Goal: Task Accomplishment & Management: Use online tool/utility

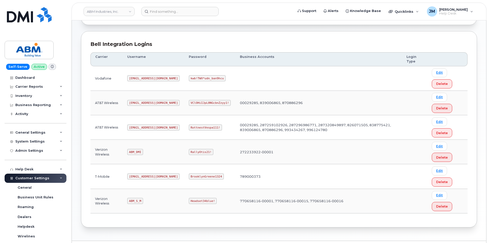
scroll to position [69, 0]
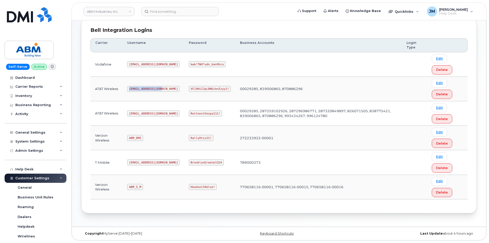
drag, startPoint x: 161, startPoint y: 87, endPoint x: 129, endPoint y: 89, distance: 32.2
click at [129, 89] on code "[EMAIL_ADDRESS][DOMAIN_NAME]" at bounding box center [153, 89] width 52 height 6
drag, startPoint x: 136, startPoint y: 89, endPoint x: 122, endPoint y: 109, distance: 24.3
click at [122, 109] on td "AT&T Wireless" at bounding box center [106, 113] width 32 height 25
drag, startPoint x: 129, startPoint y: 113, endPoint x: 151, endPoint y: 116, distance: 22.3
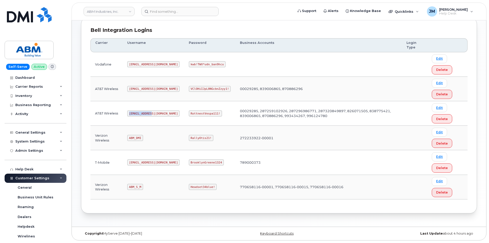
click at [151, 116] on code "[EMAIL_ADDRESS][DOMAIN_NAME]" at bounding box center [153, 114] width 52 height 6
copy code "[EMAIL_ADDRESS][DOMAIN_NAME]"
drag, startPoint x: 200, startPoint y: 114, endPoint x: 173, endPoint y: 115, distance: 26.8
click at [189, 115] on code "RottnestVespa111!" at bounding box center [205, 114] width 33 height 6
copy code "RottnestVespa111!"
